Goal: Task Accomplishment & Management: Complete application form

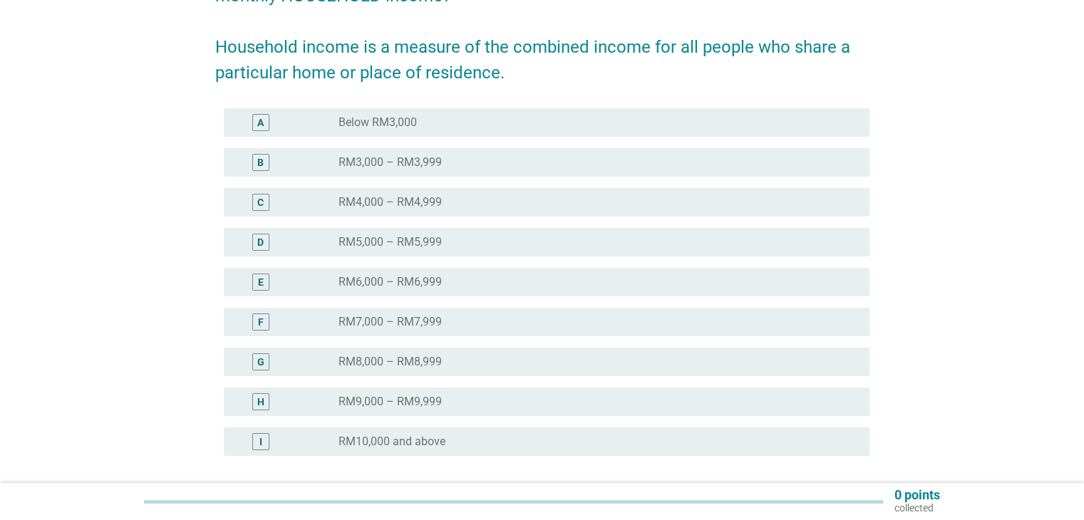
scroll to position [190, 0]
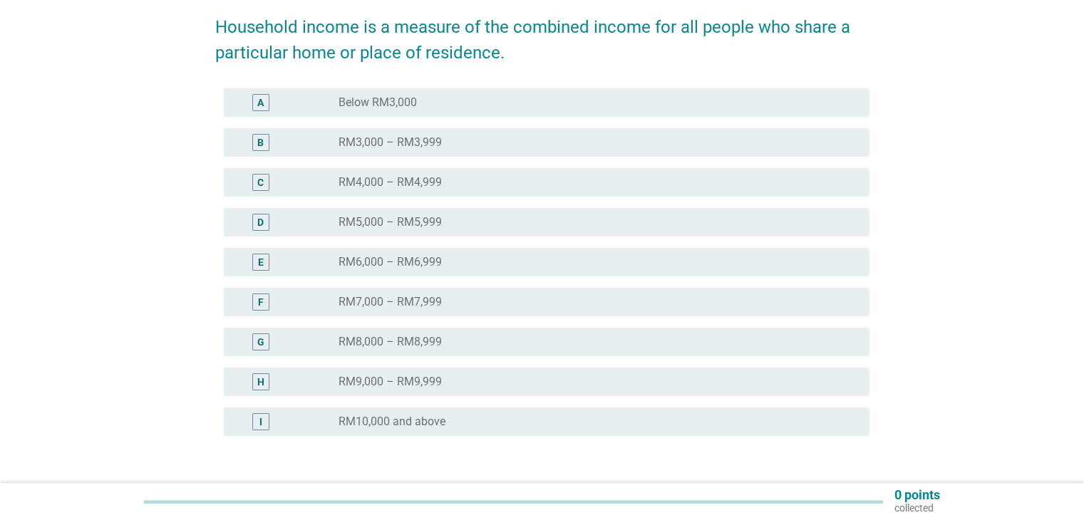
click at [426, 345] on label "RM8,000 – RM8,999" at bounding box center [390, 342] width 103 height 14
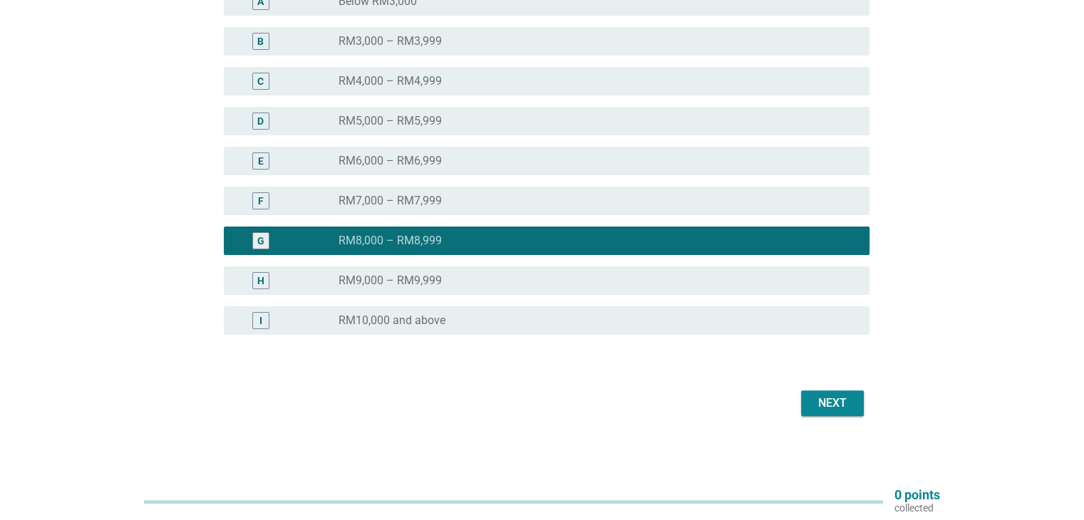
scroll to position [292, 0]
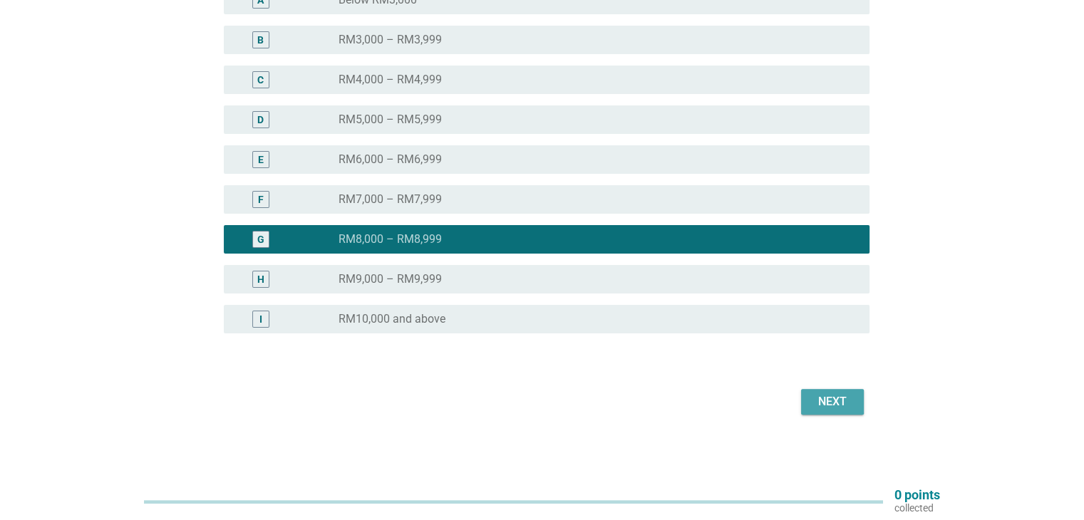
click at [825, 399] on div "Next" at bounding box center [833, 402] width 40 height 17
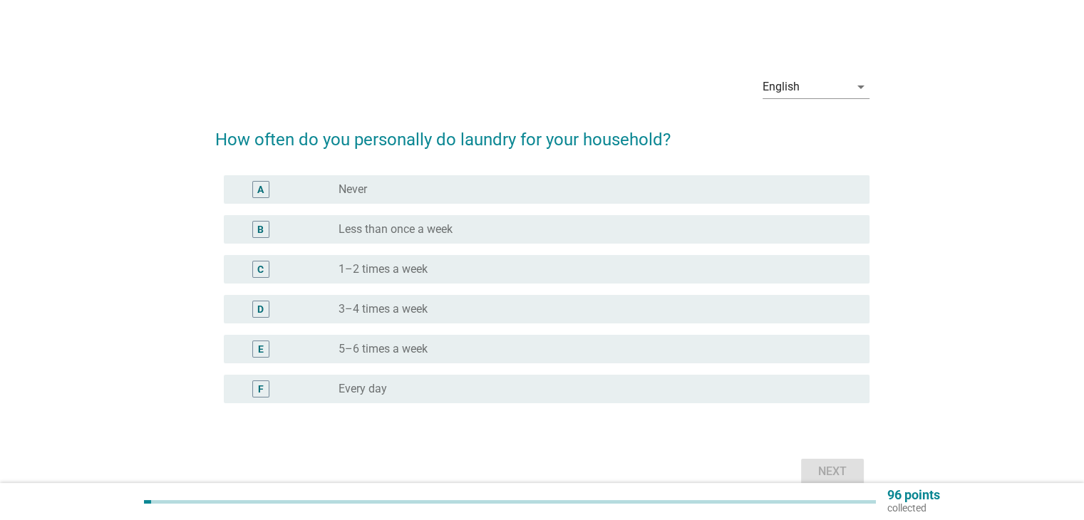
click at [487, 267] on div "radio_button_unchecked 1–2 times a week" at bounding box center [593, 269] width 508 height 14
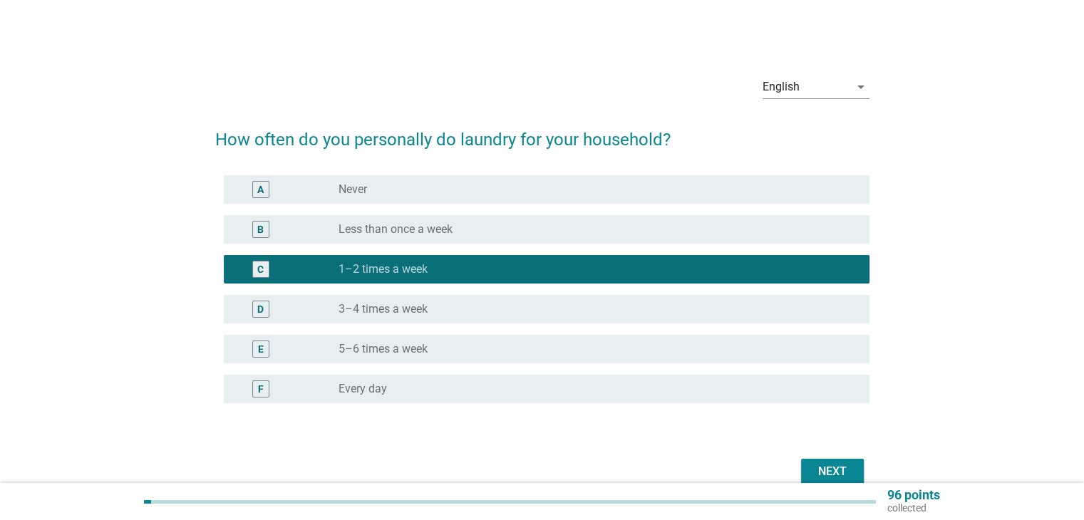
click at [857, 473] on button "Next" at bounding box center [832, 472] width 63 height 26
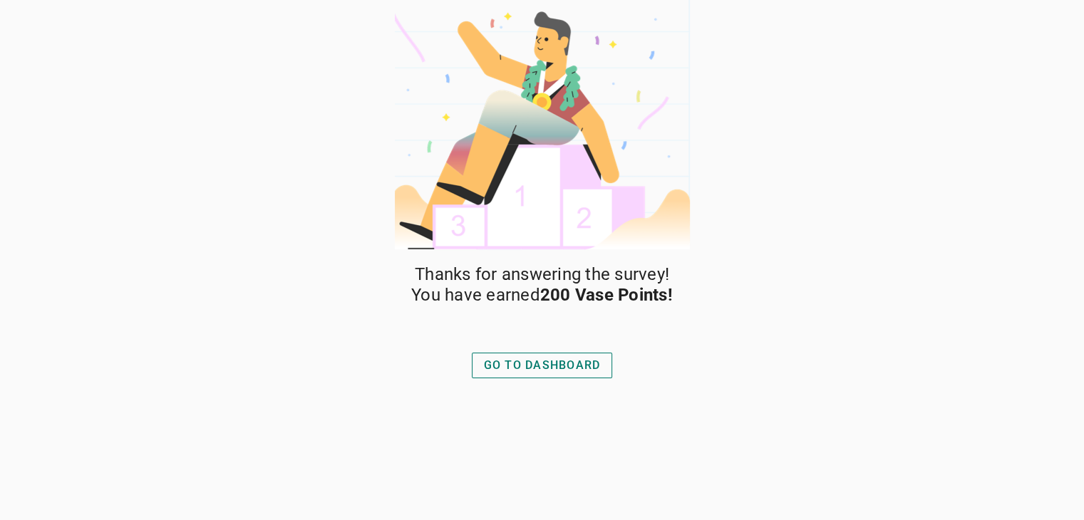
click at [562, 374] on button "GO TO DASHBOARD" at bounding box center [542, 366] width 141 height 26
